Goal: Transaction & Acquisition: Purchase product/service

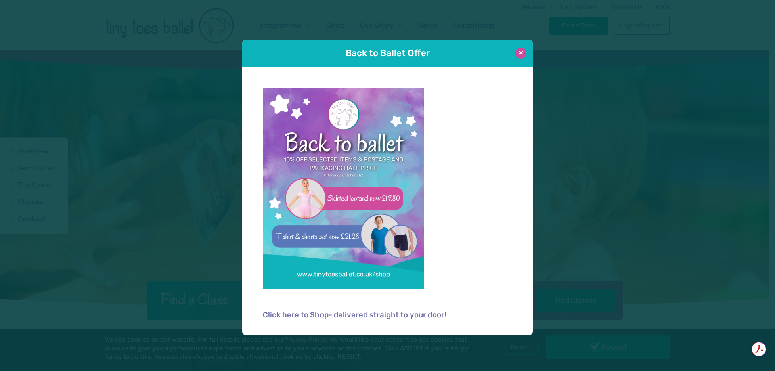
click at [526, 54] on button at bounding box center [521, 53] width 11 height 11
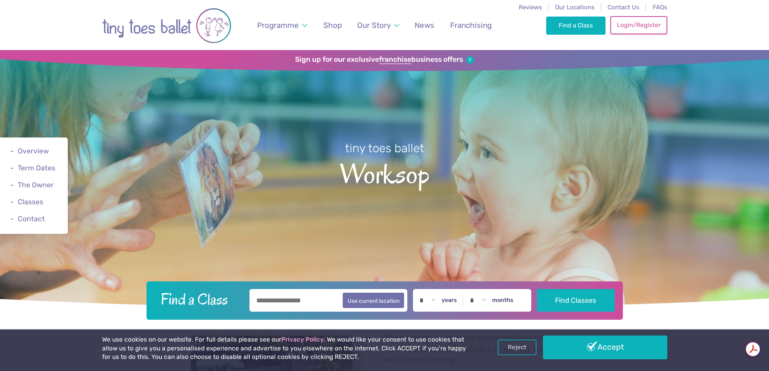
click at [634, 26] on link "Login/Register" at bounding box center [639, 25] width 57 height 18
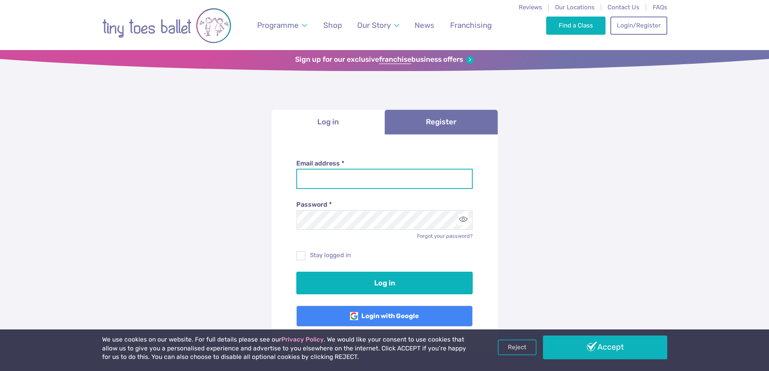
click at [344, 180] on input "Email address *" at bounding box center [384, 179] width 176 height 20
type input "**********"
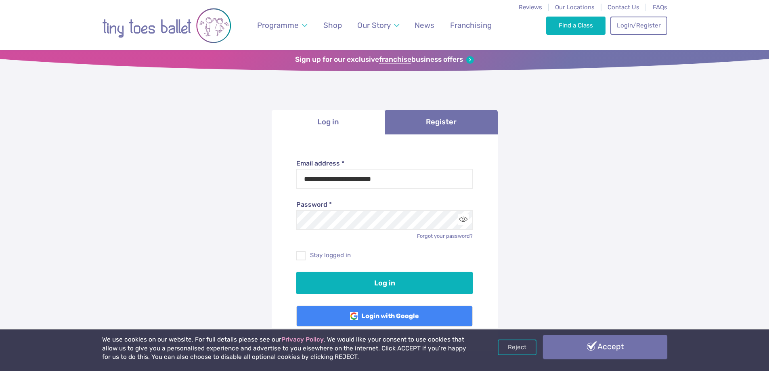
click at [567, 345] on link "Accept" at bounding box center [605, 346] width 124 height 23
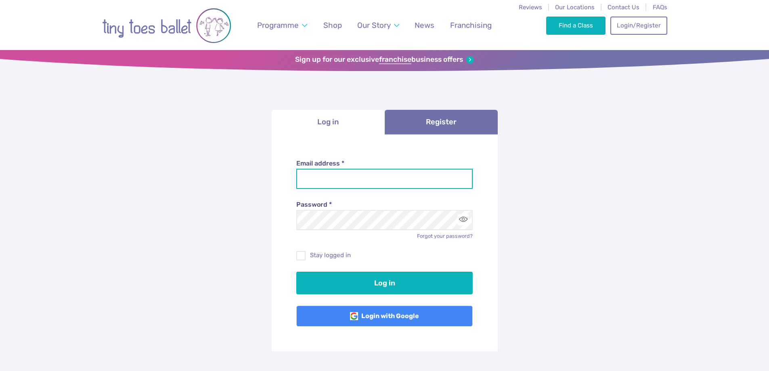
click at [432, 177] on input "Email address *" at bounding box center [384, 179] width 176 height 20
type input "**********"
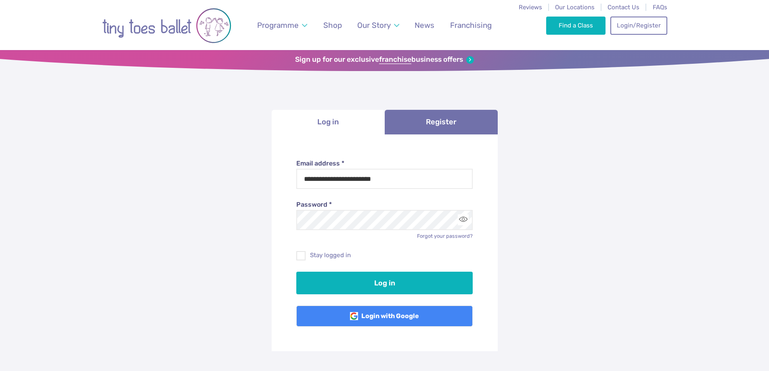
click at [409, 196] on div "Password * Forgot your password?" at bounding box center [384, 214] width 176 height 51
click at [386, 234] on div "Forgot your password?" at bounding box center [384, 236] width 176 height 7
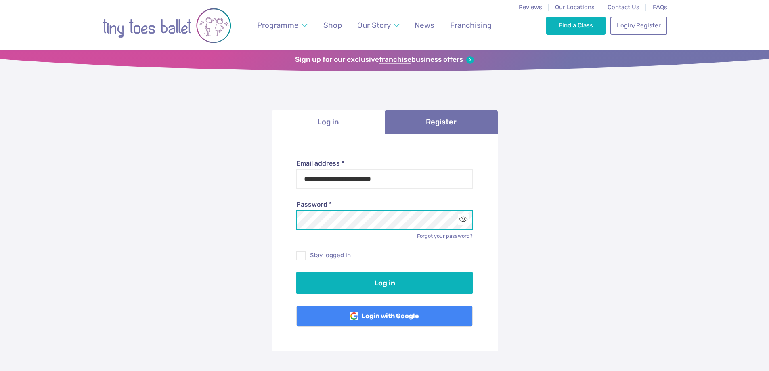
click at [296, 272] on button "Log in" at bounding box center [384, 283] width 176 height 23
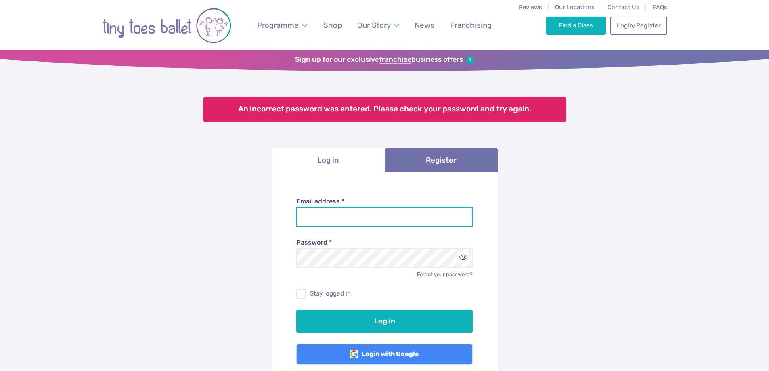
drag, startPoint x: 0, startPoint y: 0, endPoint x: 389, endPoint y: 220, distance: 447.2
click at [389, 220] on input "Email address *" at bounding box center [384, 217] width 176 height 20
type input "**********"
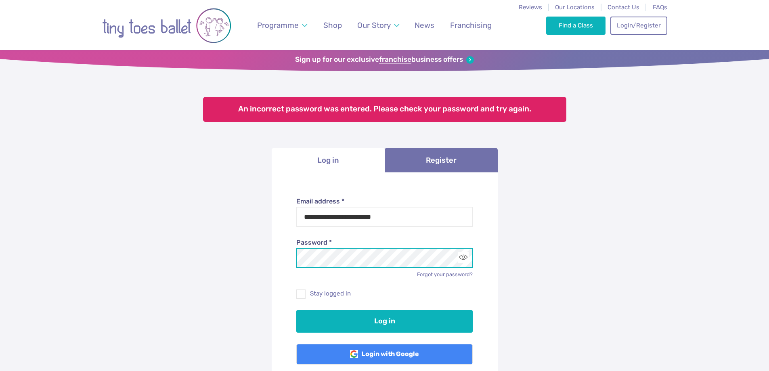
click at [296, 310] on button "Log in" at bounding box center [384, 321] width 176 height 23
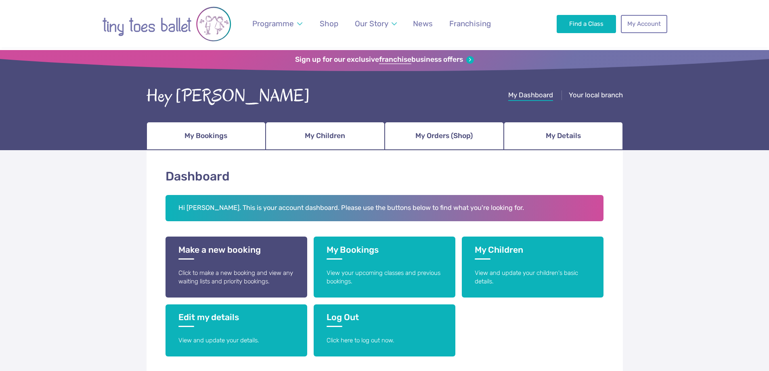
scroll to position [40, 0]
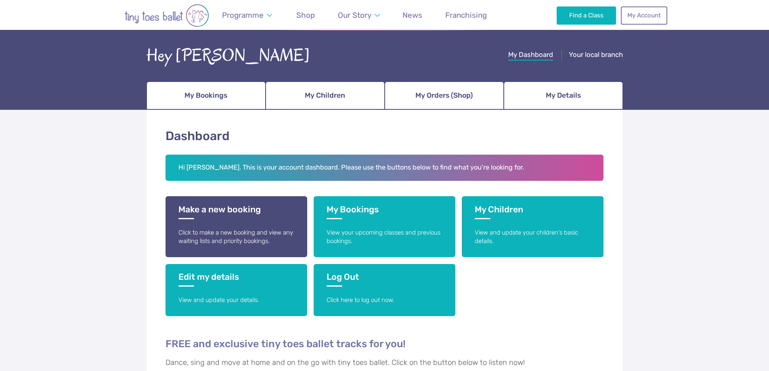
click at [393, 208] on h3 "My Bookings" at bounding box center [385, 211] width 116 height 15
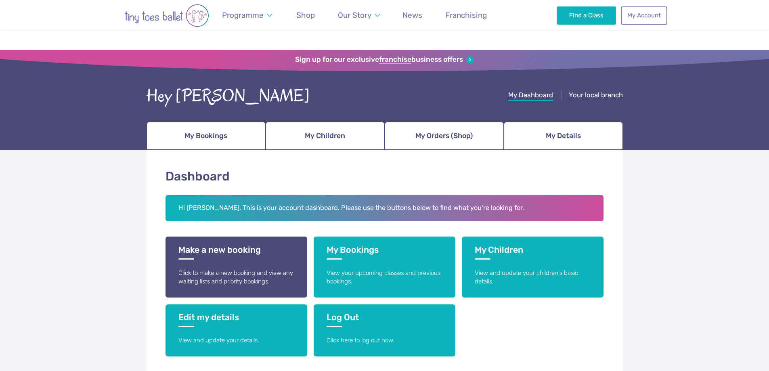
scroll to position [40, 0]
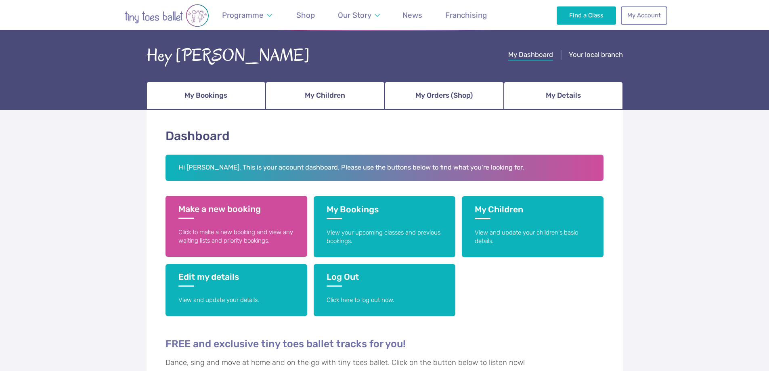
click at [234, 229] on p "Click to make a new booking and view any waiting lists and priority bookings." at bounding box center [236, 236] width 116 height 17
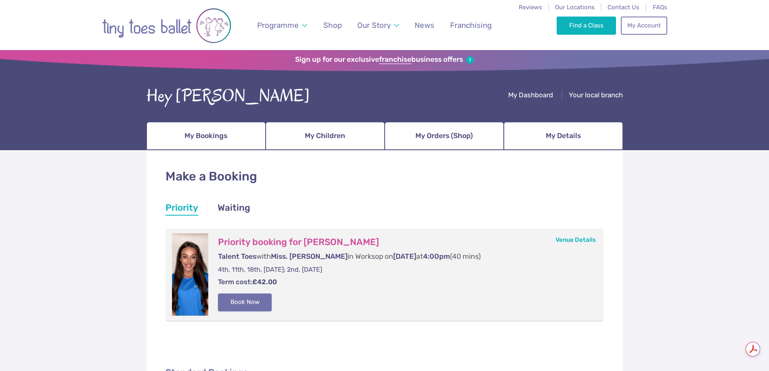
click at [240, 306] on button "Book Now" at bounding box center [245, 303] width 54 height 18
click at [430, 135] on span "My Orders (Shop)" at bounding box center [444, 136] width 57 height 14
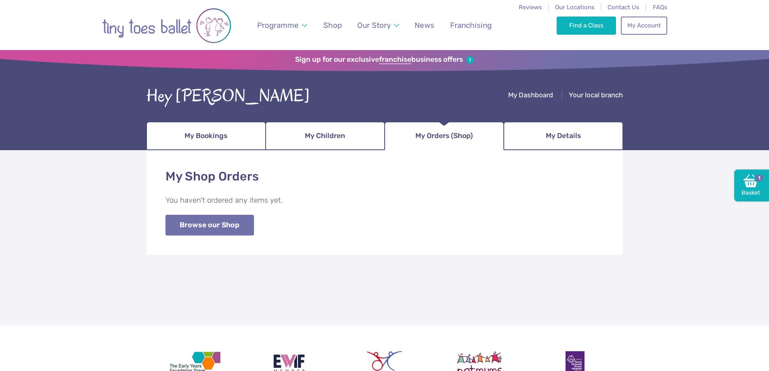
click at [236, 228] on link "Browse our Shop" at bounding box center [210, 225] width 88 height 21
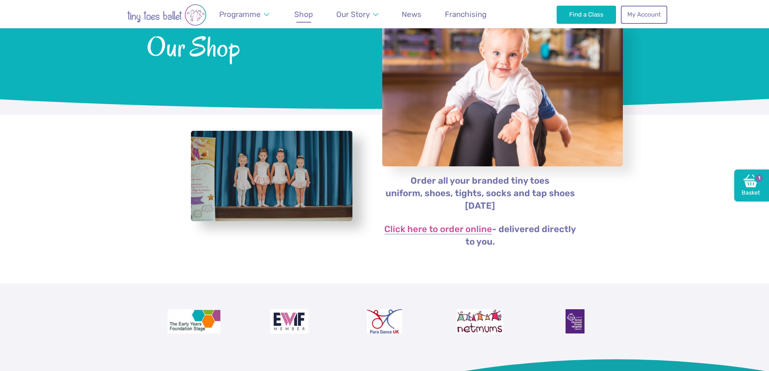
scroll to position [81, 0]
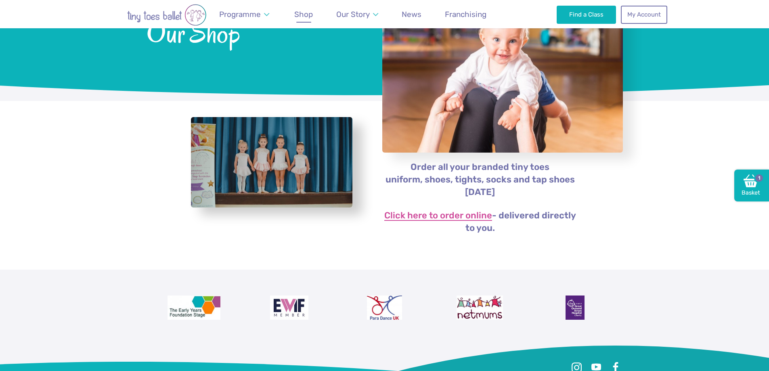
click at [472, 217] on link "Click here to order online" at bounding box center [438, 216] width 108 height 10
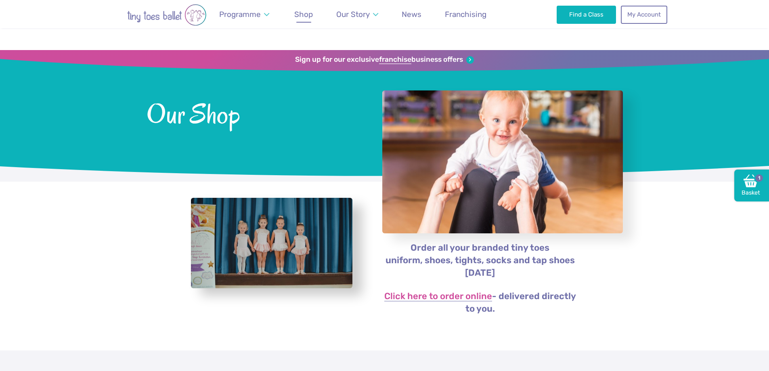
scroll to position [81, 0]
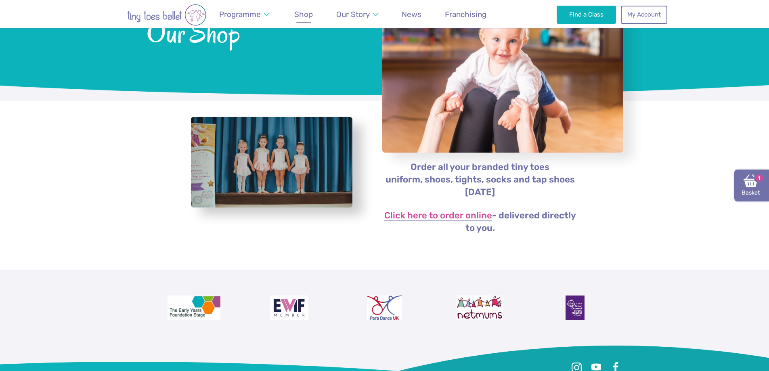
click at [742, 183] on link "Basket 1" at bounding box center [752, 186] width 35 height 32
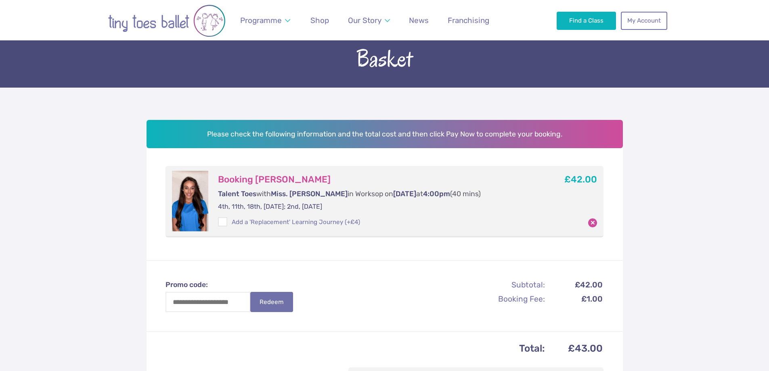
scroll to position [81, 0]
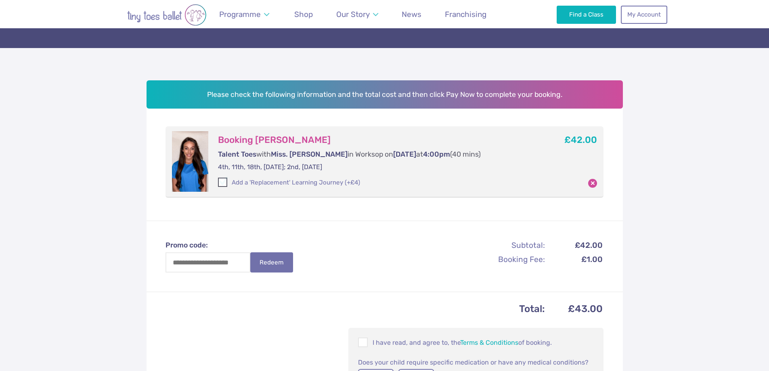
click at [222, 182] on span at bounding box center [223, 183] width 8 height 7
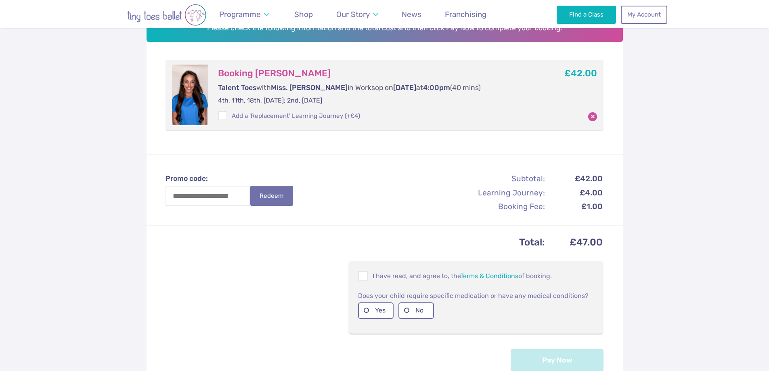
scroll to position [162, 0]
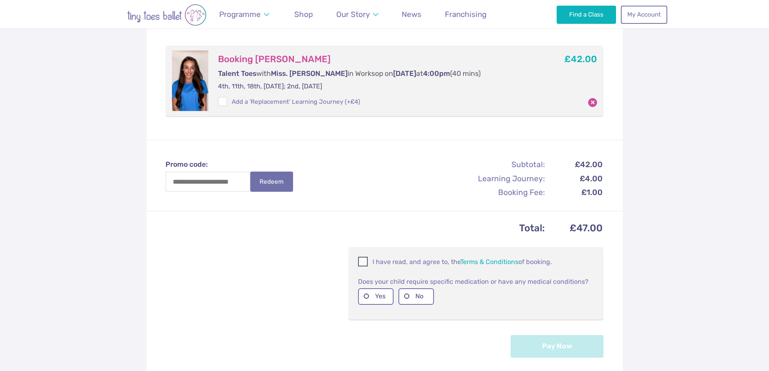
click at [368, 263] on span at bounding box center [363, 263] width 9 height 8
click at [418, 300] on label "No" at bounding box center [417, 296] width 36 height 17
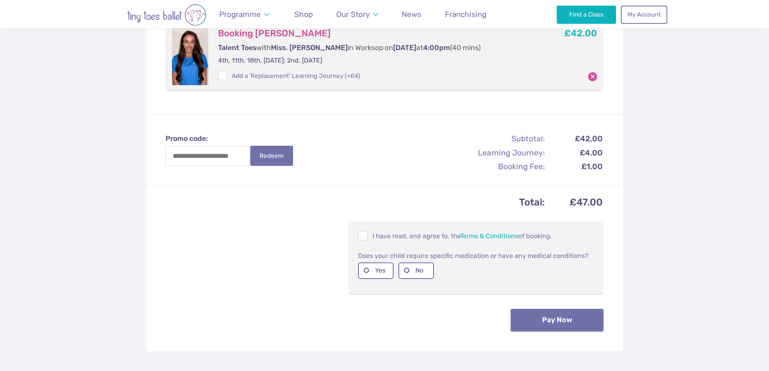
scroll to position [202, 0]
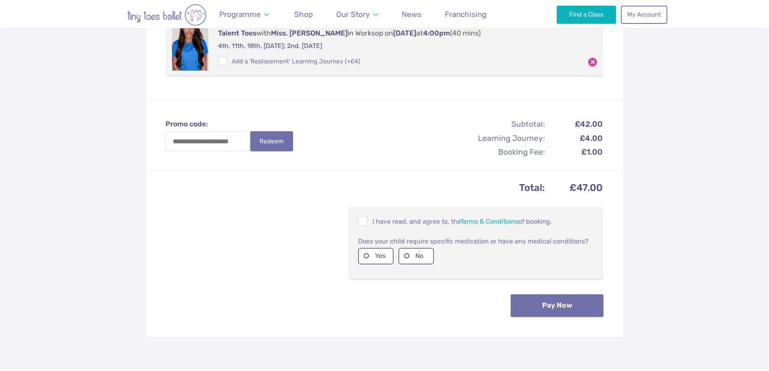
click at [545, 303] on button "Pay Now" at bounding box center [557, 305] width 93 height 23
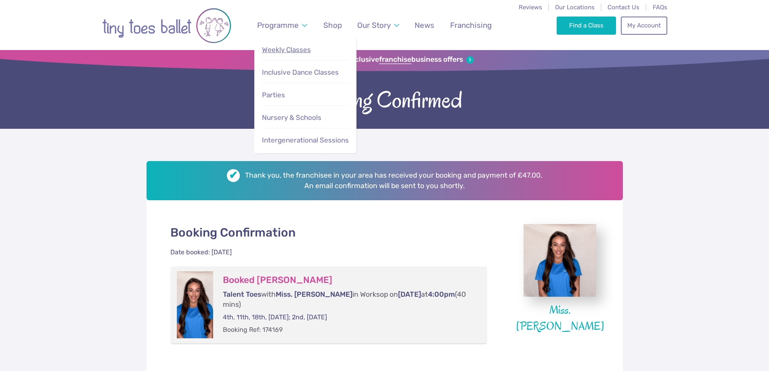
click at [309, 46] on span "Weekly Classes" at bounding box center [286, 50] width 49 height 8
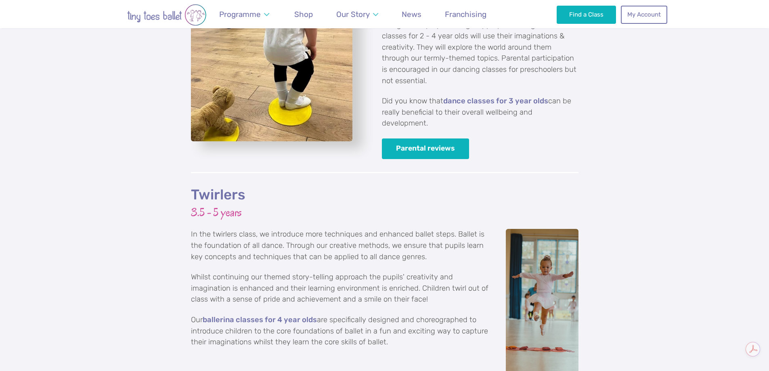
scroll to position [1454, 0]
